Goal: Find specific page/section: Find specific page/section

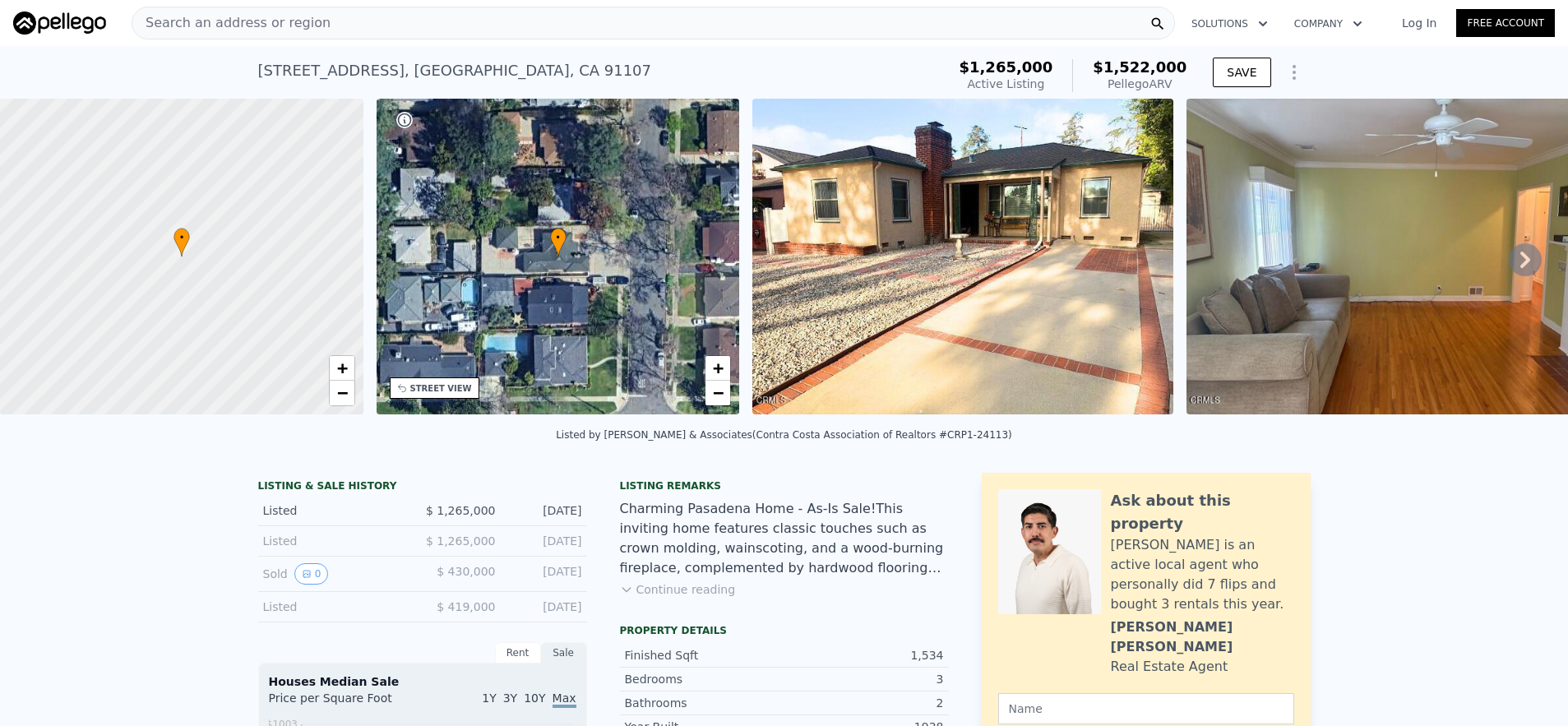
click at [416, 38] on div "Search an address or region" at bounding box center [653, 23] width 1043 height 33
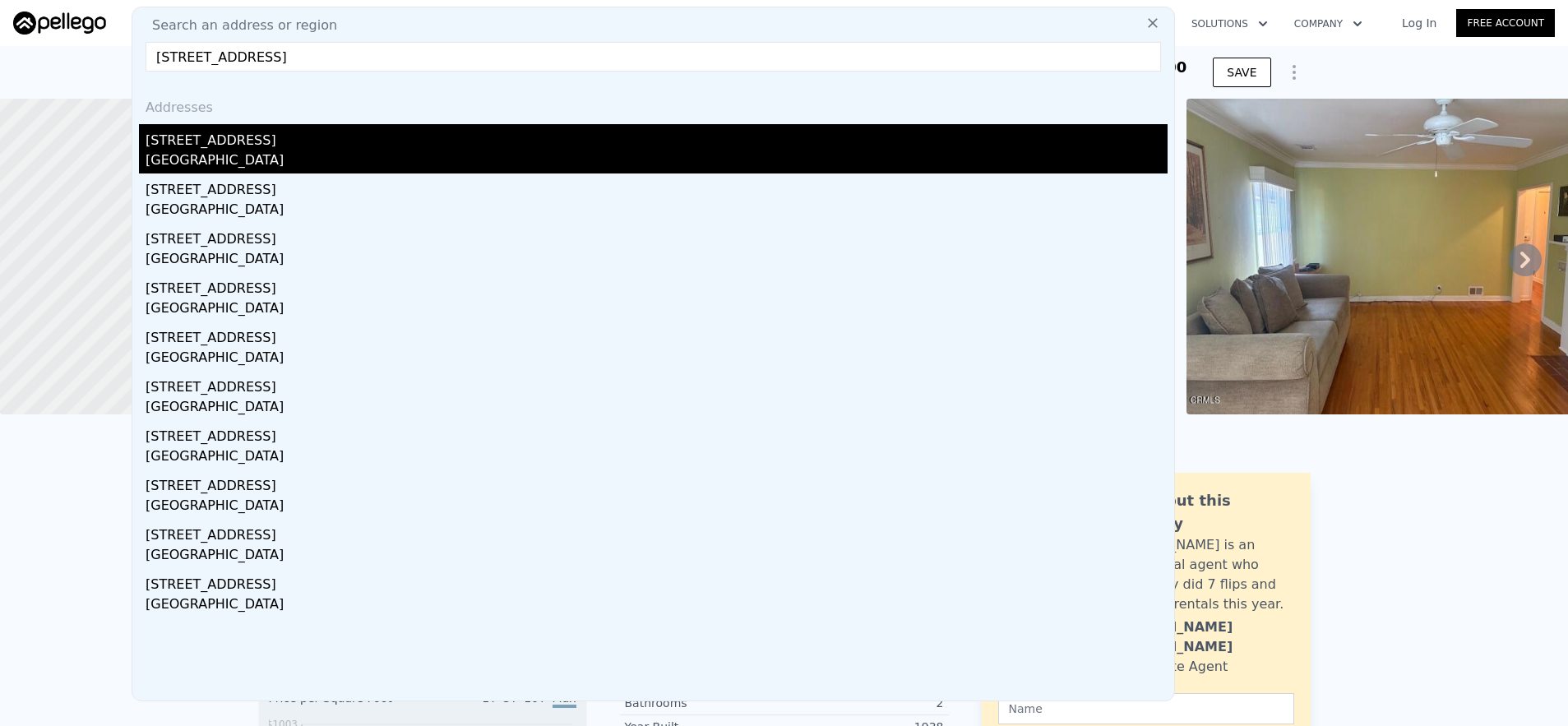
type input "[STREET_ADDRESS]"
click at [417, 164] on div "[GEOGRAPHIC_DATA]" at bounding box center [656, 161] width 1022 height 23
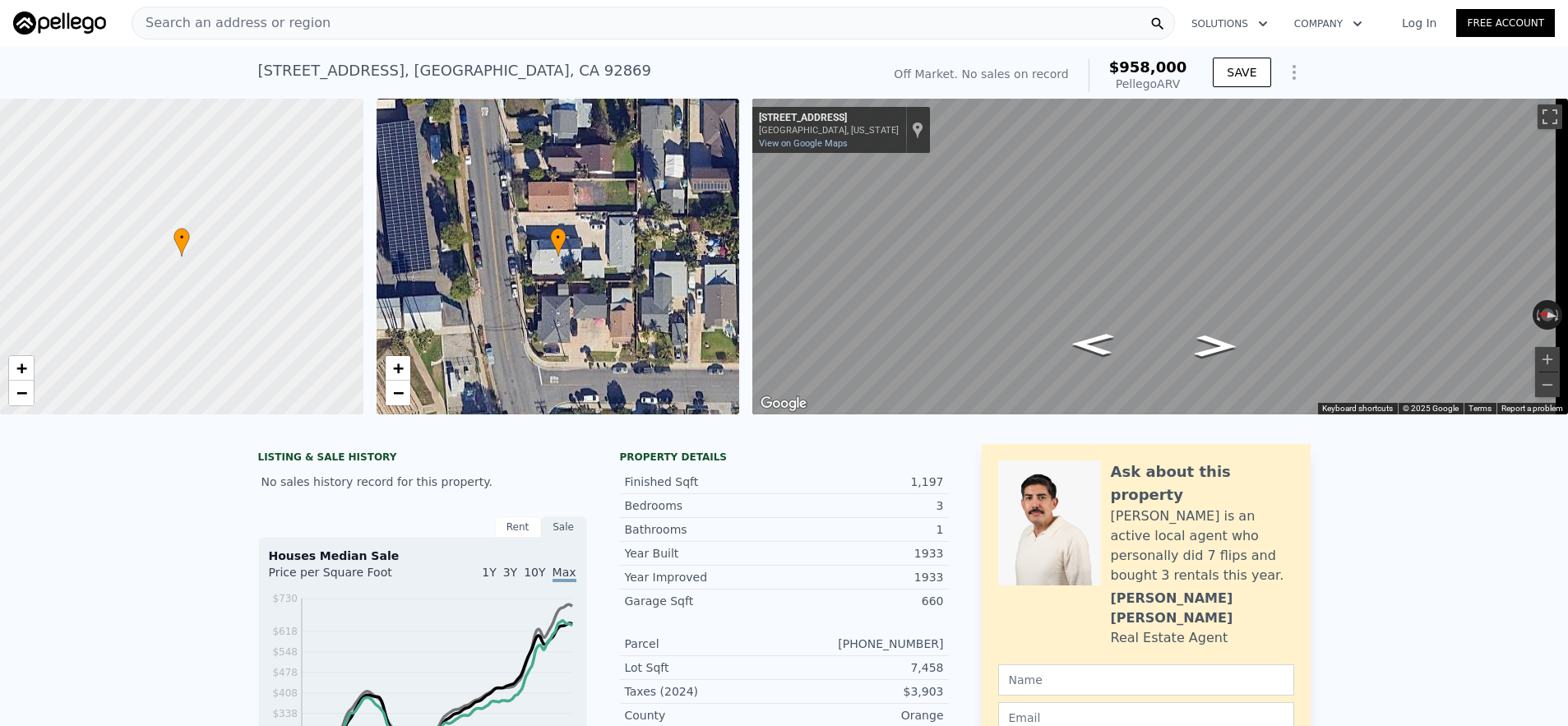
click at [410, 35] on div "Search an address or region" at bounding box center [653, 23] width 1043 height 33
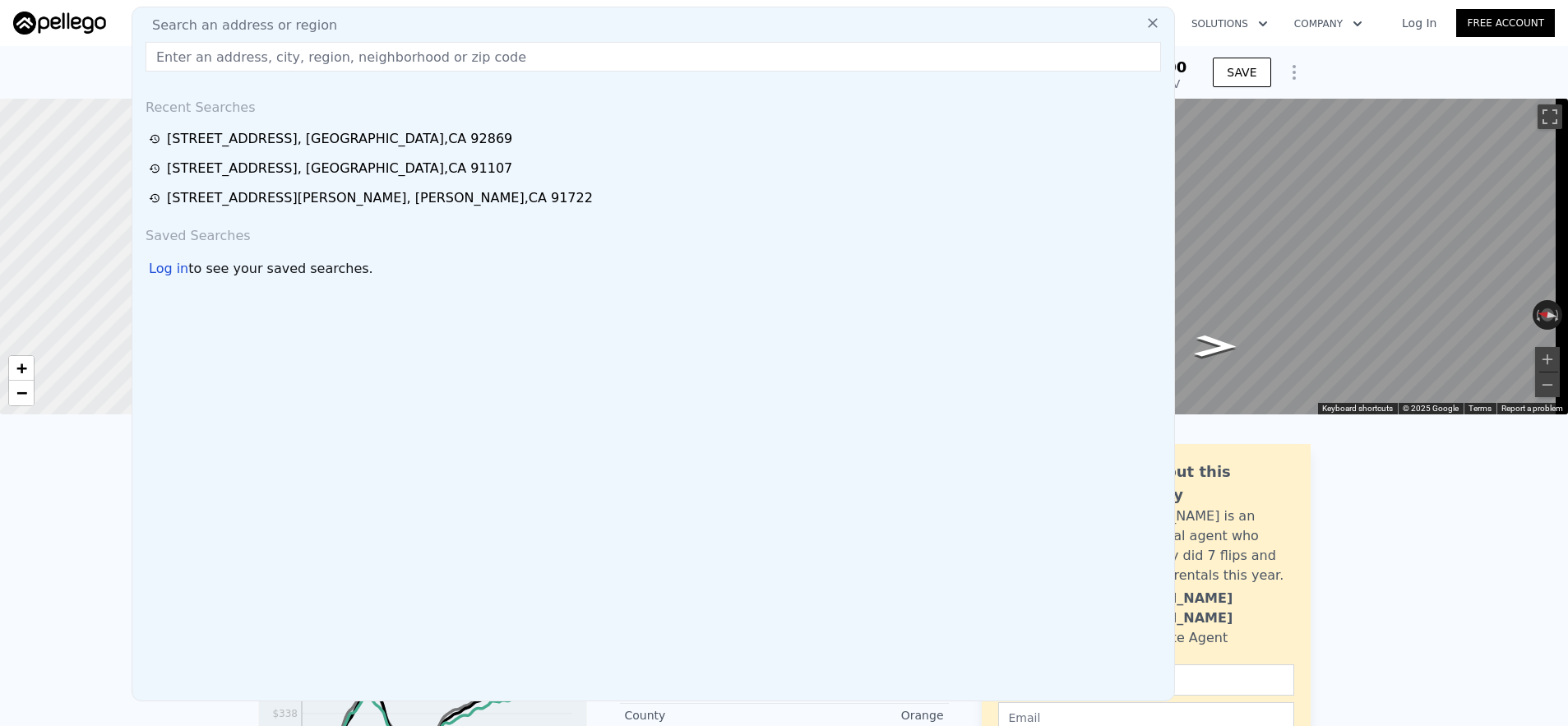
click at [349, 59] on input "text" at bounding box center [653, 57] width 1015 height 30
paste input "[STREET_ADDRESS]"
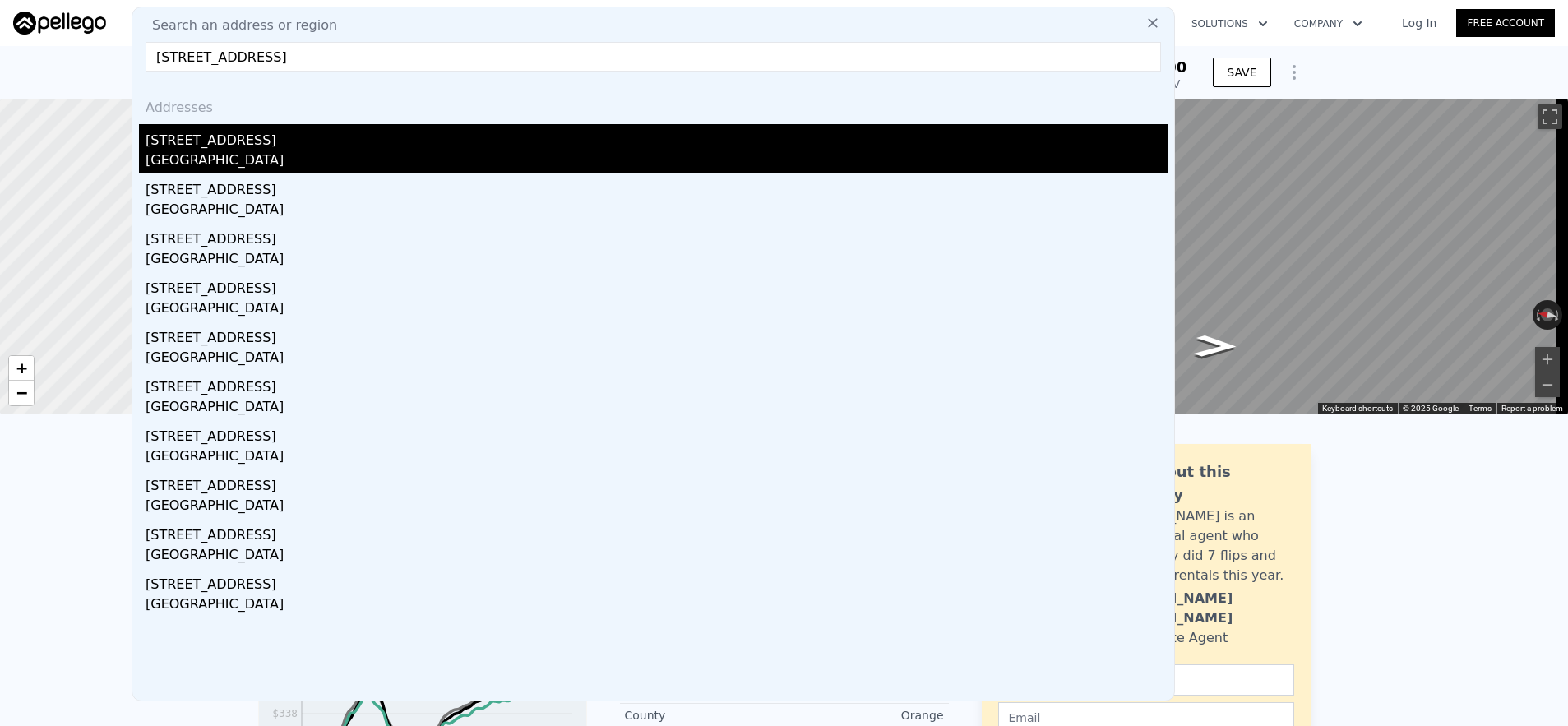
type input "[STREET_ADDRESS]"
click at [450, 151] on div "[GEOGRAPHIC_DATA]" at bounding box center [656, 161] width 1022 height 23
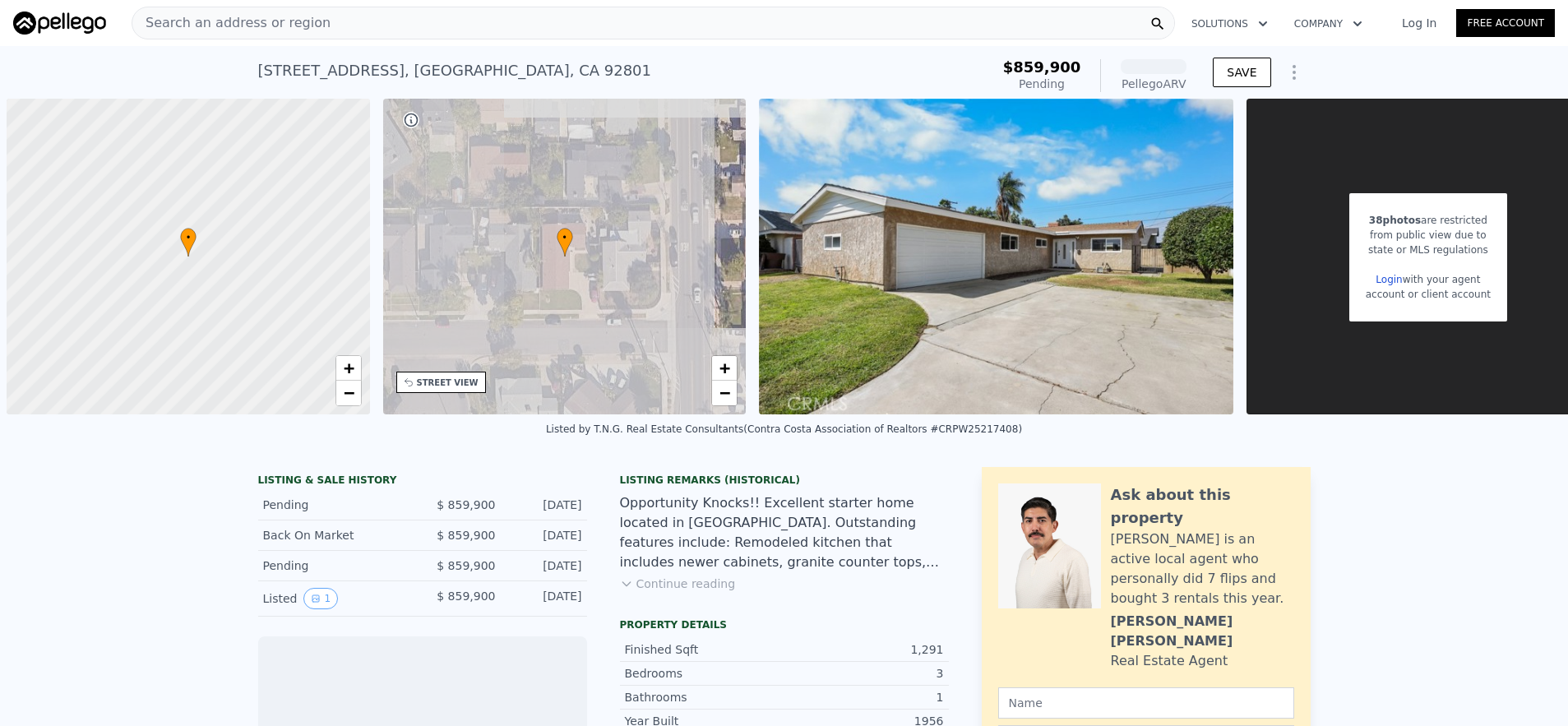
scroll to position [0, 7]
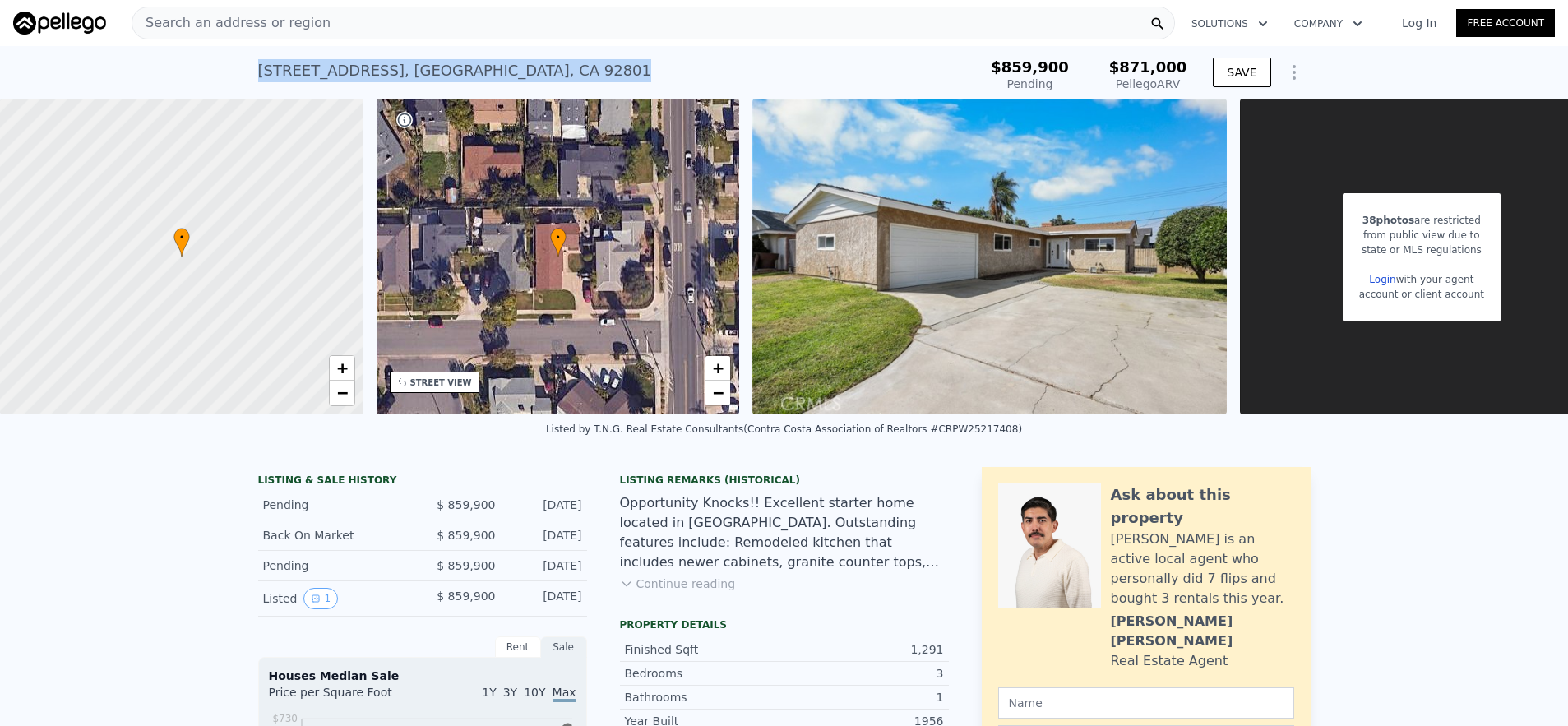
drag, startPoint x: 559, startPoint y: 73, endPoint x: 238, endPoint y: 63, distance: 321.2
click at [238, 63] on div "[STREET_ADDRESS] Pending (~ARV $871k ) $859,900 Pending $871,000 Pellego ARV SA…" at bounding box center [784, 73] width 1568 height 52
copy div "[STREET_ADDRESS]"
